Goal: Task Accomplishment & Management: Complete application form

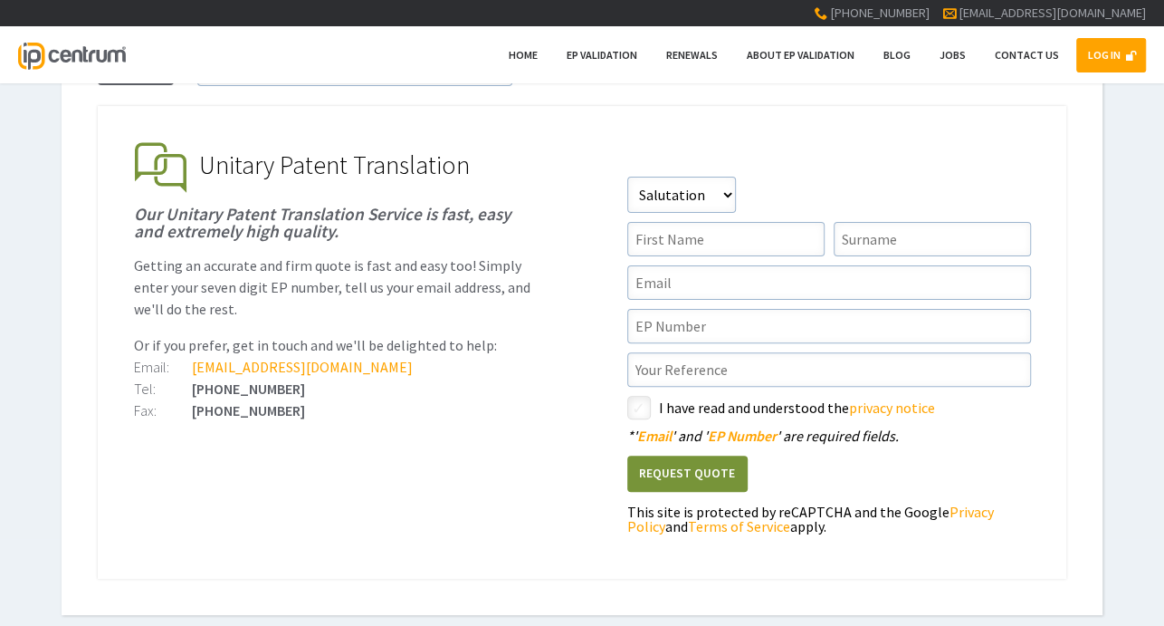
scroll to position [91, 0]
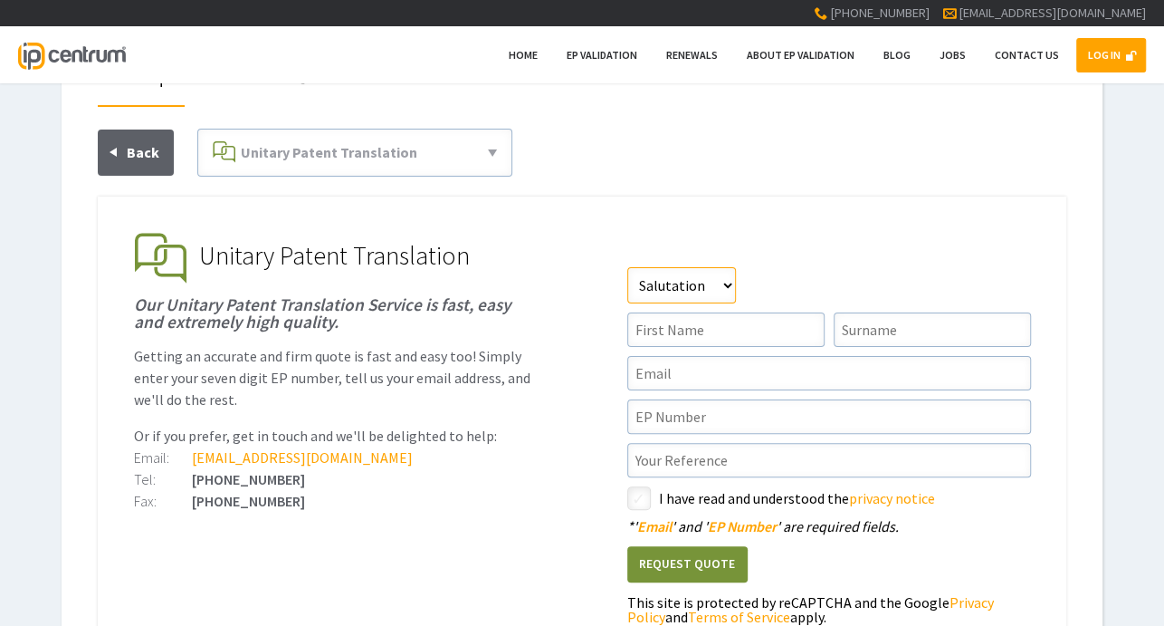
click at [696, 284] on select"] "Salutation Mr Mrs Miss Ms Dr [PERSON_NAME]" at bounding box center [681, 285] width 109 height 36
click at [559, 232] on ul "EP Validation & Unitary Effect IP Centrum makes European Patent Validation and …" at bounding box center [582, 432] width 969 height 473
click at [1134, 55] on span at bounding box center [1131, 55] width 11 height 11
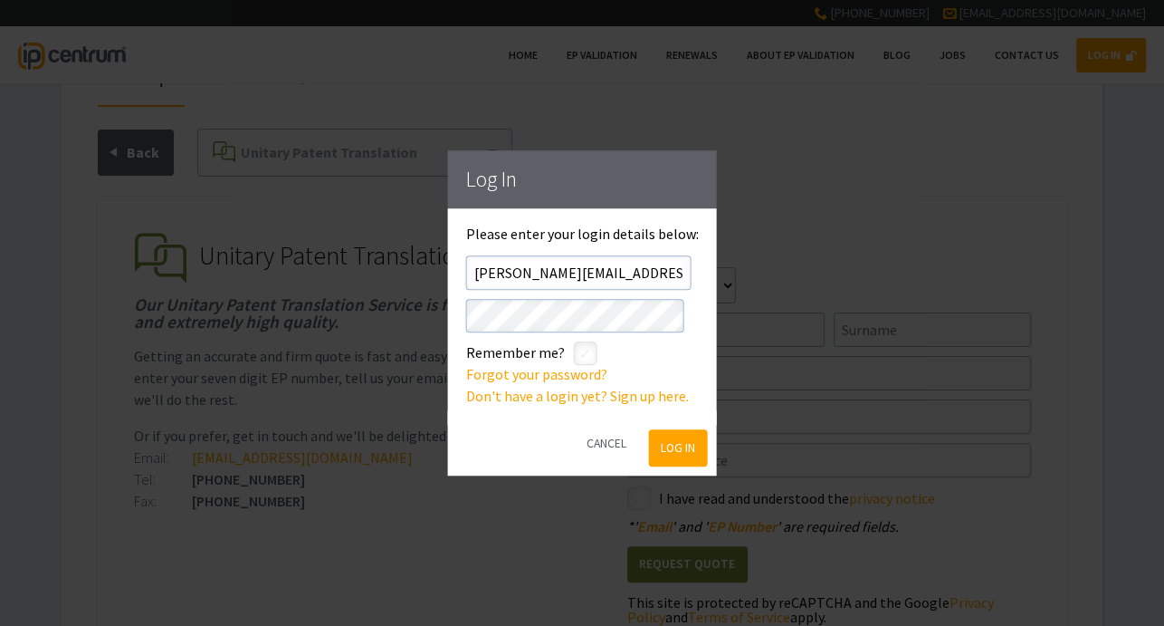
click at [664, 443] on button "Log In" at bounding box center [677, 448] width 59 height 37
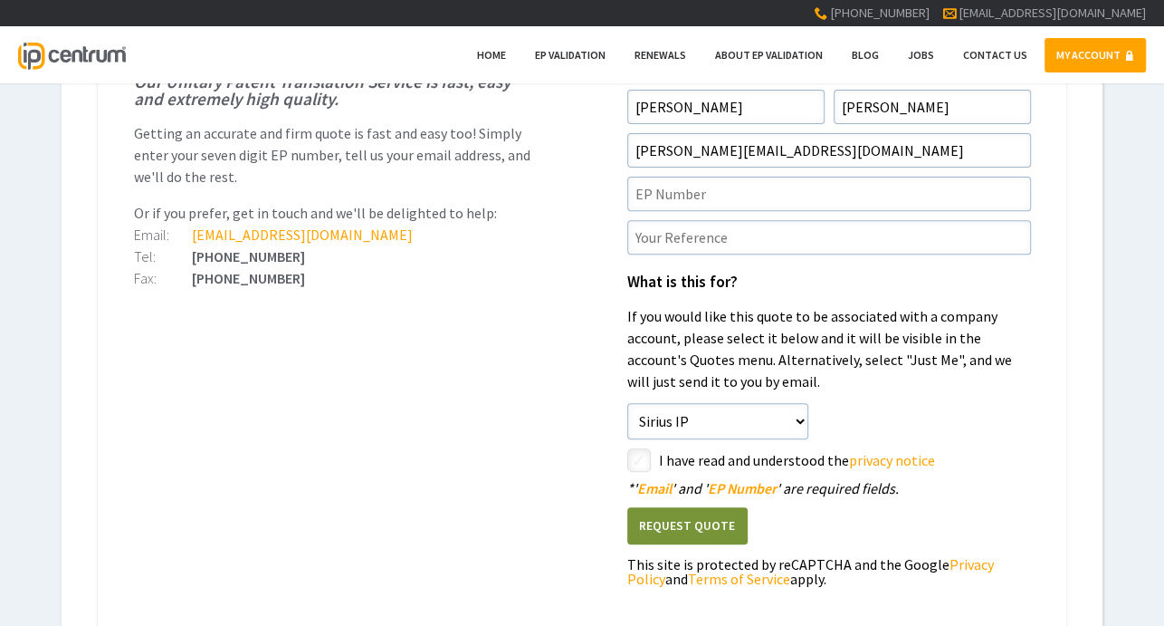
scroll to position [181, 0]
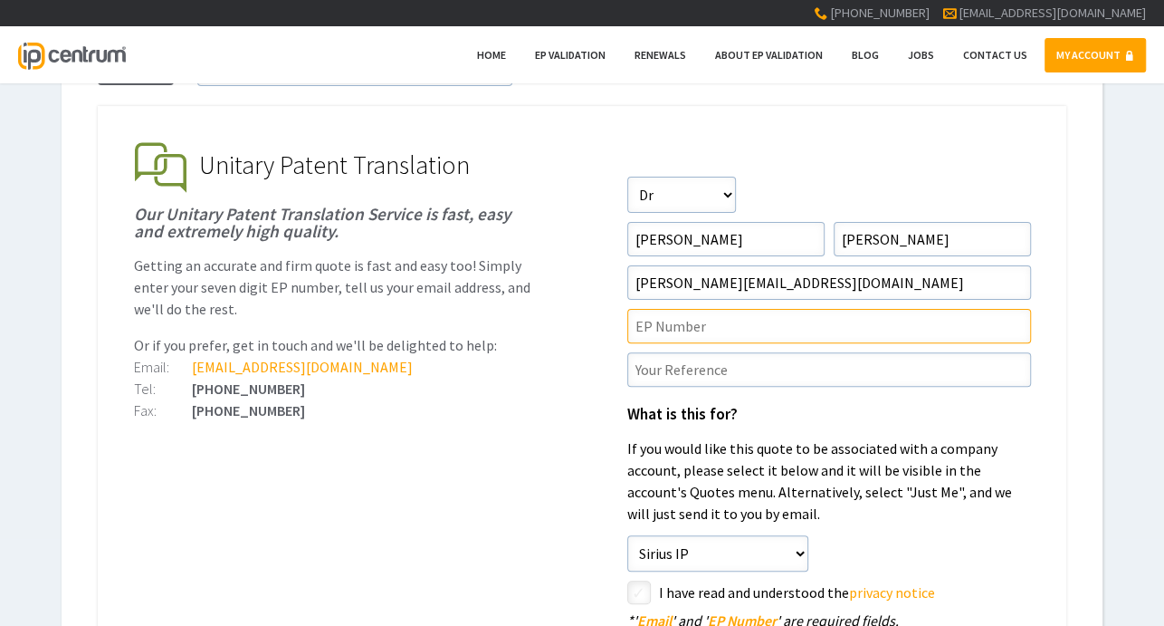
click at [665, 319] on input"] "text" at bounding box center [829, 326] width 404 height 34
click at [661, 328] on input"] "text" at bounding box center [829, 326] width 404 height 34
paste input"] "4295104"
type input"] "4295104"
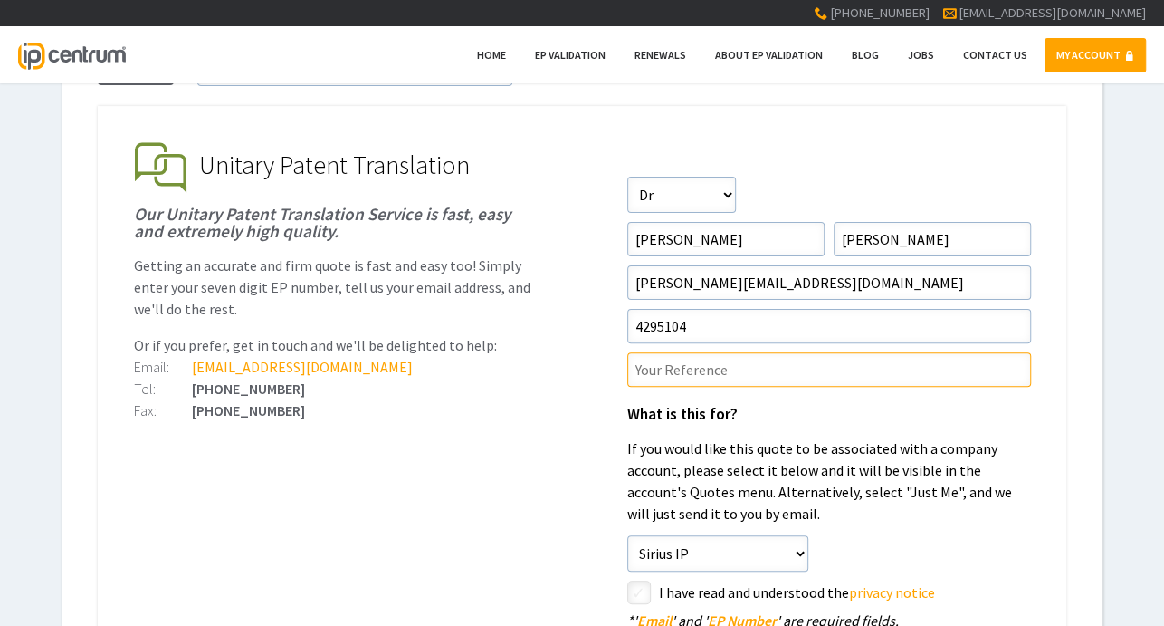
click at [665, 373] on input"] "text" at bounding box center [829, 369] width 404 height 34
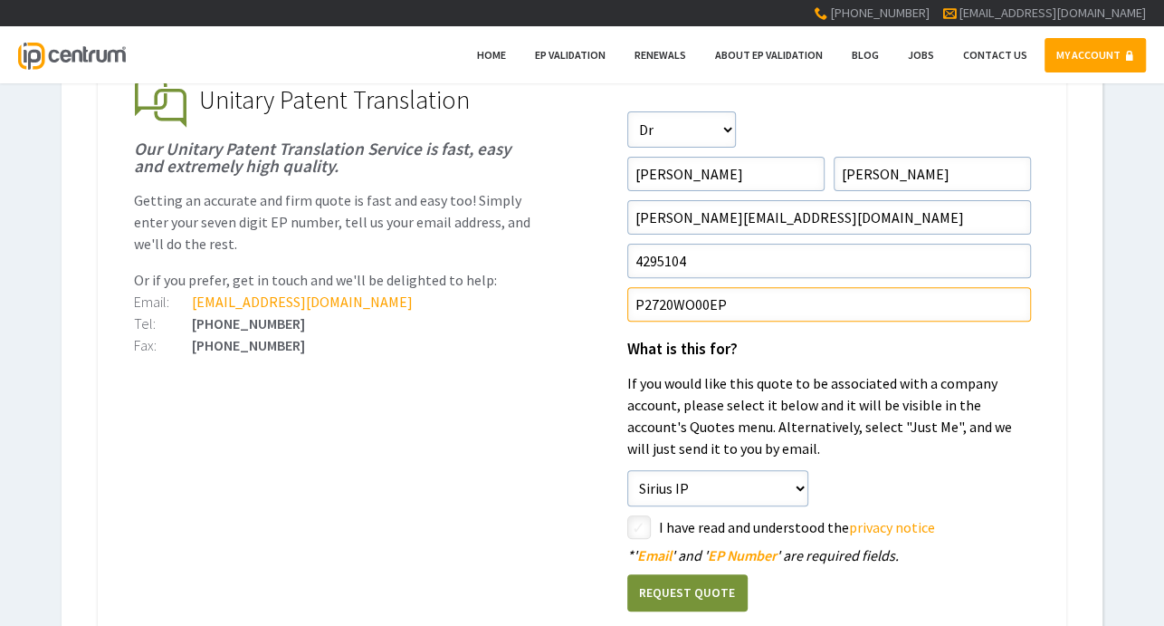
scroll to position [272, 0]
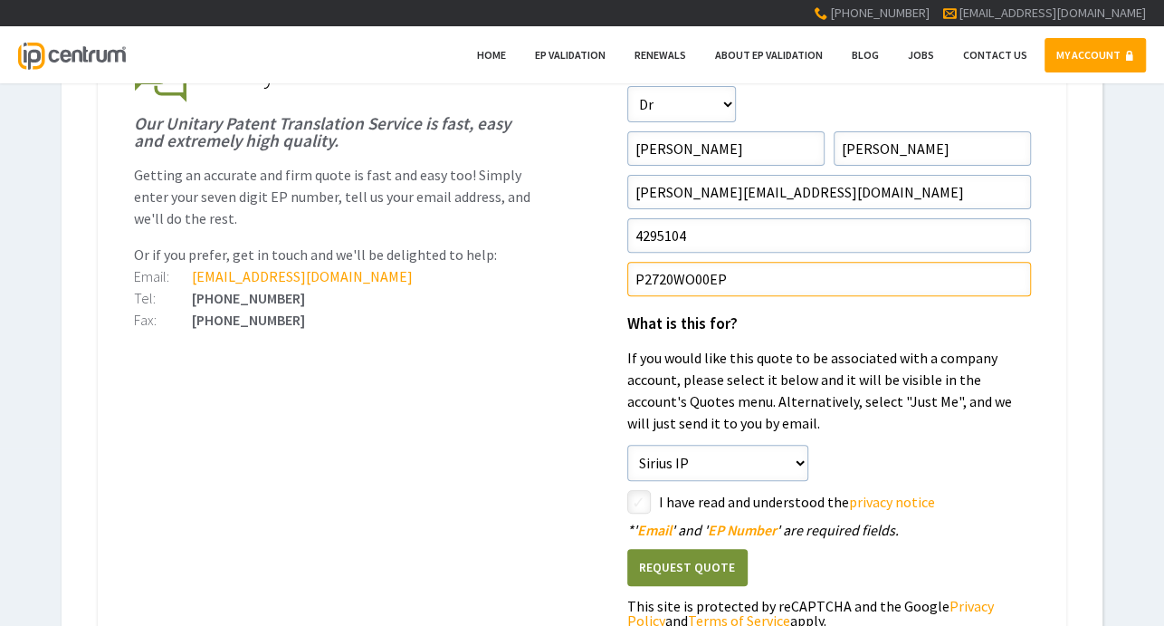
type input"] "P2720WO00EP"
click at [641, 493] on input"] "checkbox" at bounding box center [642, 503] width 22 height 22
checkbox input"] "true"
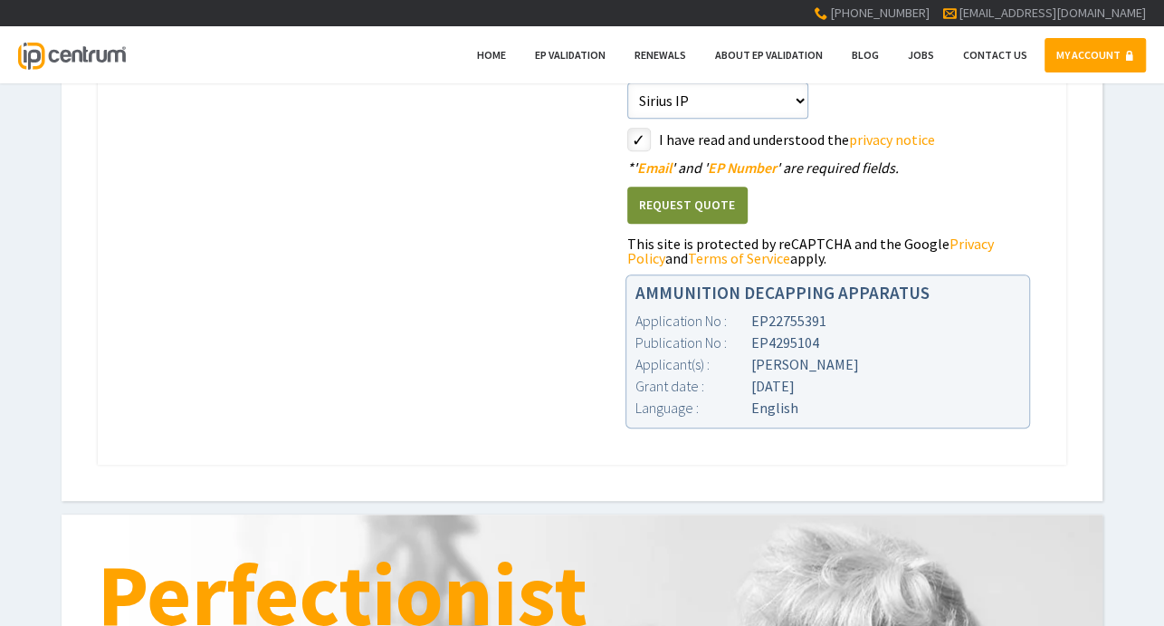
scroll to position [543, 0]
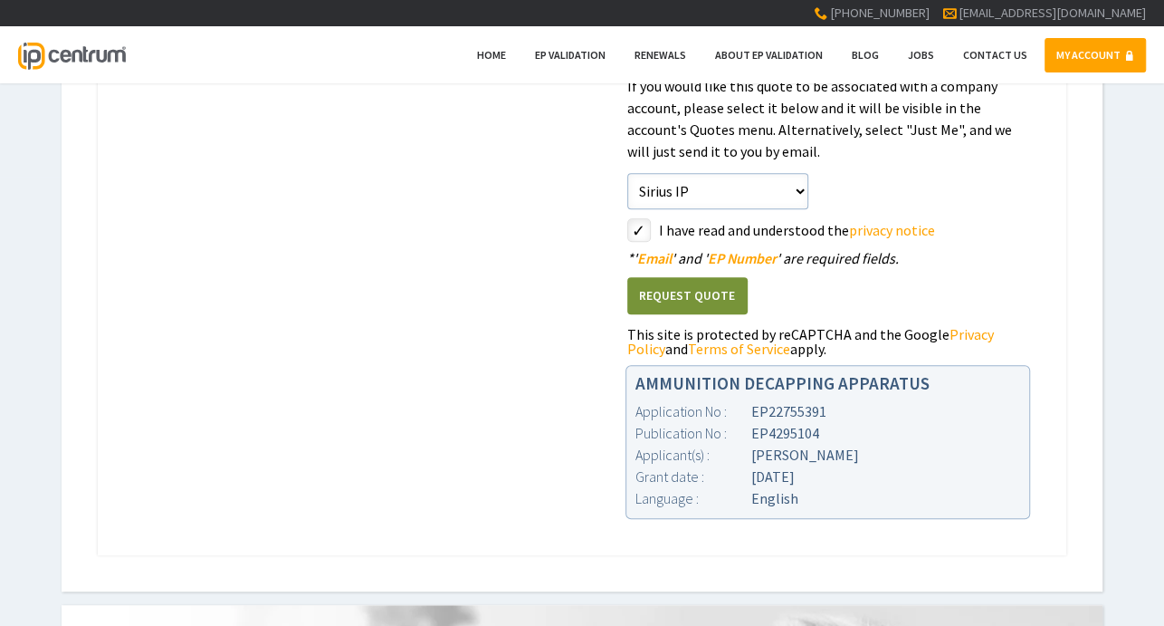
click at [706, 292] on button "Request Quote" at bounding box center [687, 295] width 120 height 37
